Goal: Task Accomplishment & Management: Use online tool/utility

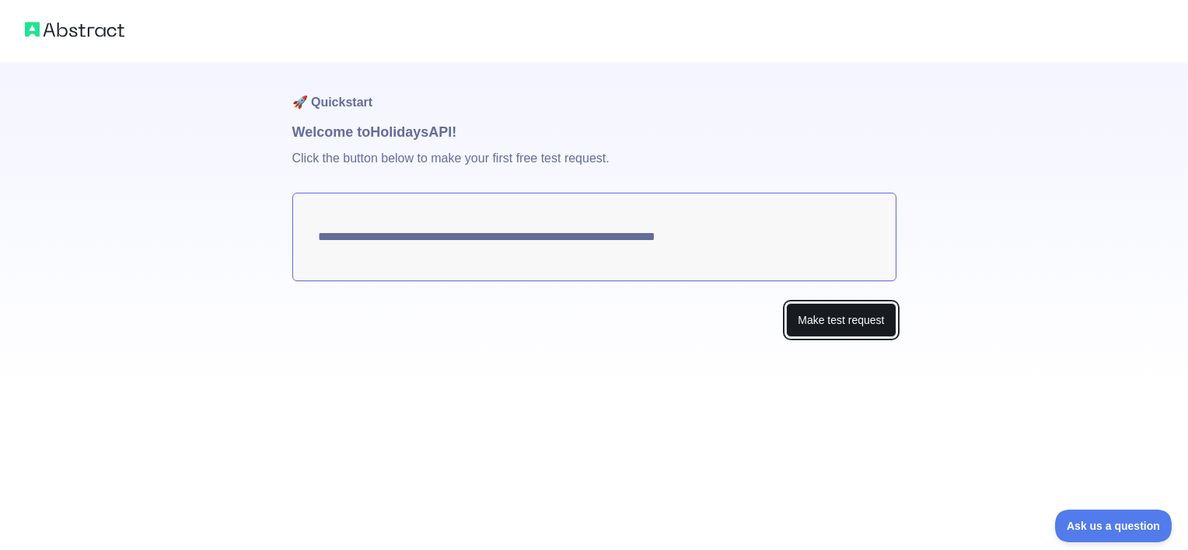
click at [827, 314] on button "Make test request" at bounding box center [841, 320] width 110 height 35
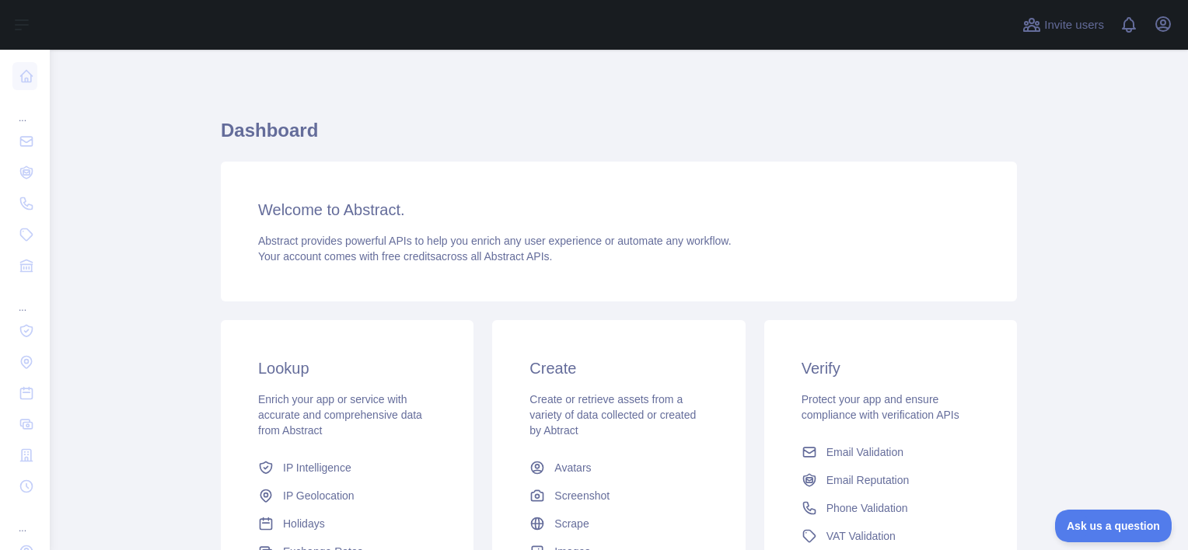
scroll to position [224, 0]
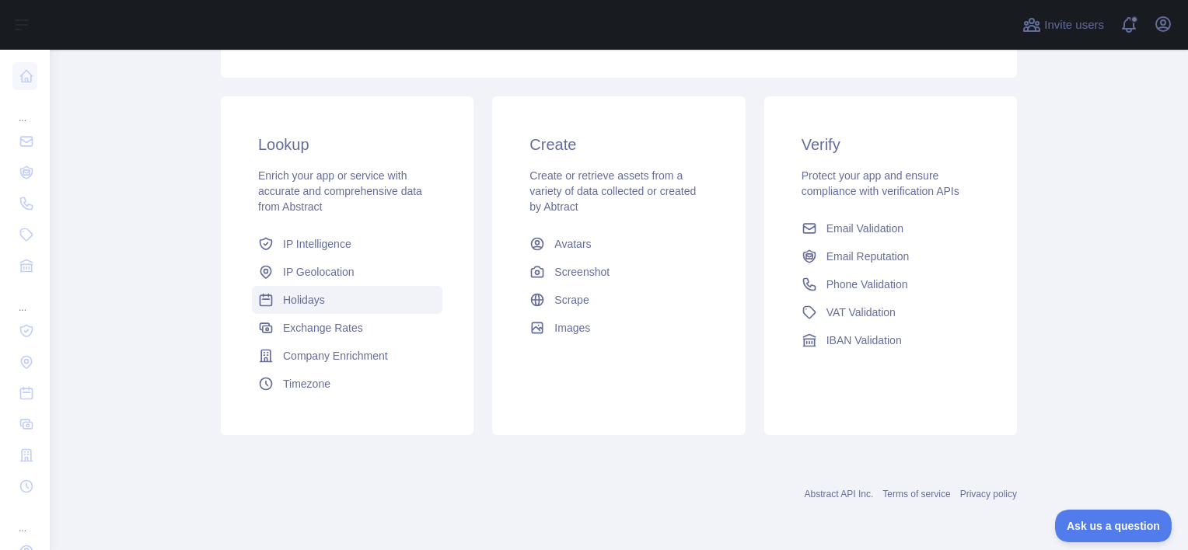
click at [314, 299] on span "Holidays" at bounding box center [304, 300] width 42 height 16
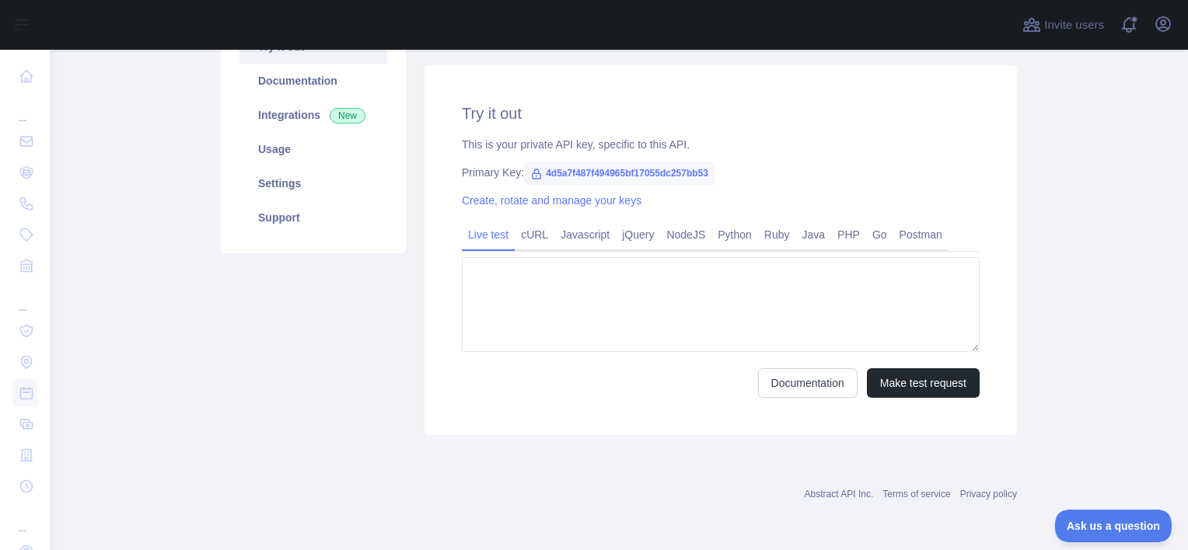
type textarea "**********"
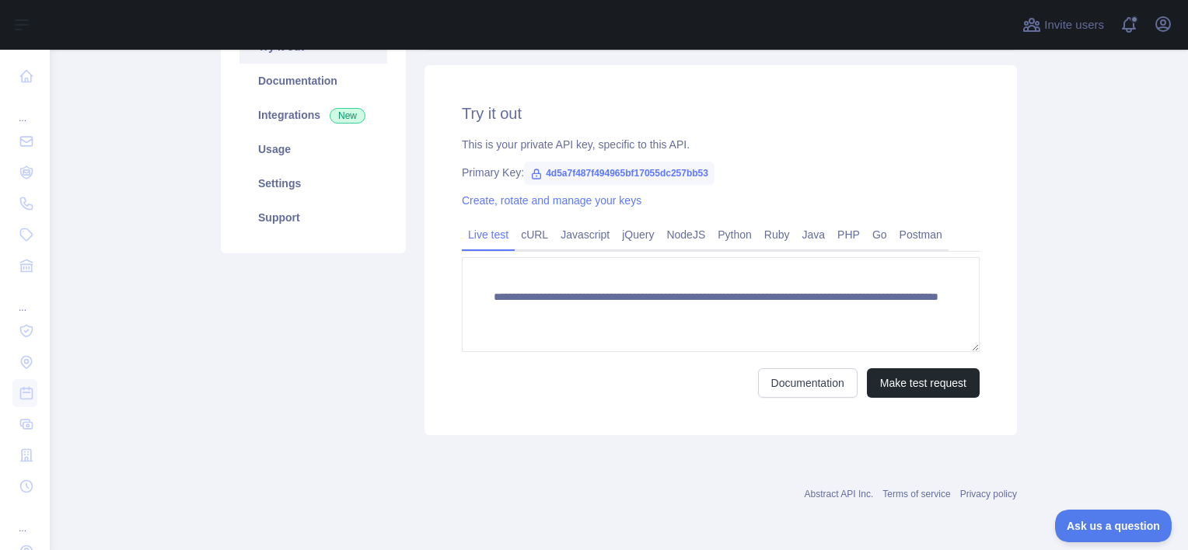
scroll to position [187, 0]
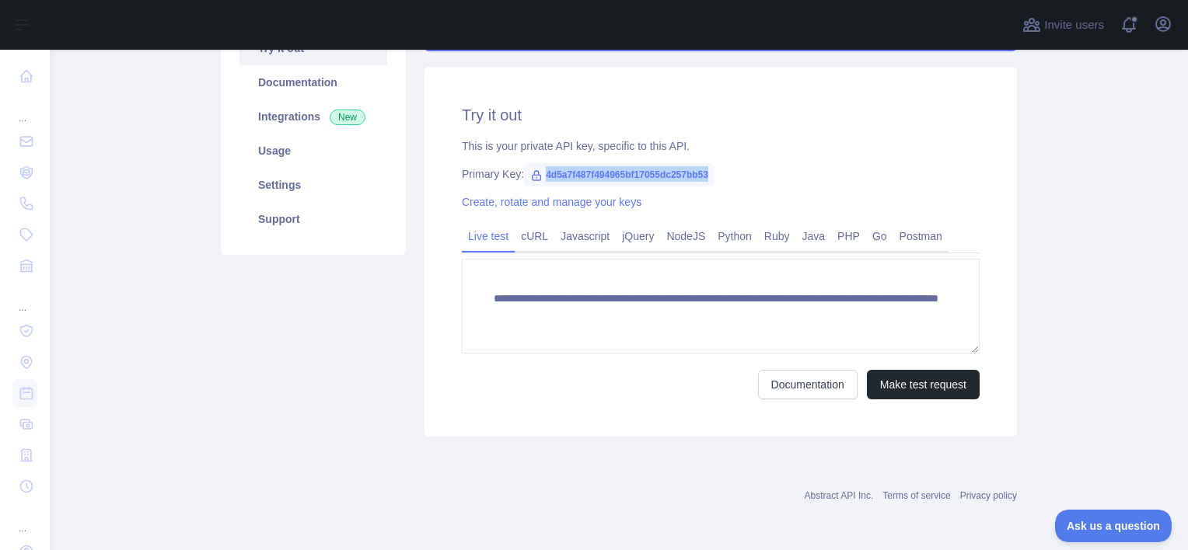
drag, startPoint x: 704, startPoint y: 174, endPoint x: 536, endPoint y: 172, distance: 167.9
click at [536, 172] on span "4d5a7f487f494965bf17055dc257bb53" at bounding box center [619, 174] width 190 height 23
copy span "4d5a7f487f494965bf17055dc257bb53"
